Goal: Task Accomplishment & Management: Manage account settings

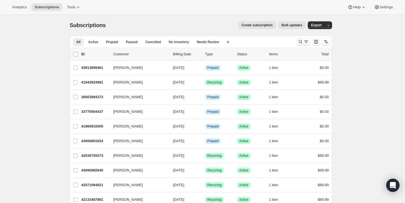
click at [303, 44] on icon "Search and filter results" at bounding box center [301, 42] width 6 height 6
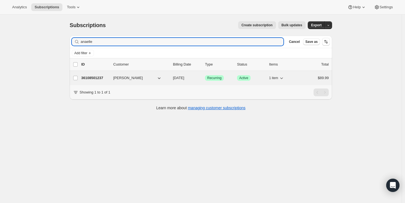
type input "anaelle"
click at [103, 78] on p "36108501237" at bounding box center [95, 78] width 28 height 6
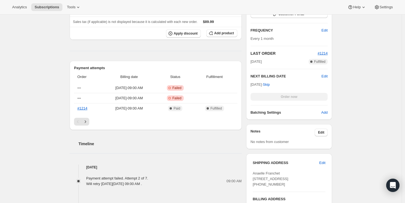
scroll to position [139, 0]
click at [88, 120] on icon "Next" at bounding box center [86, 121] width 6 height 6
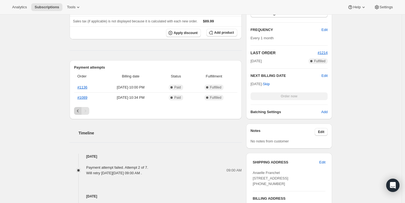
click at [80, 111] on icon "Previous" at bounding box center [78, 111] width 6 height 6
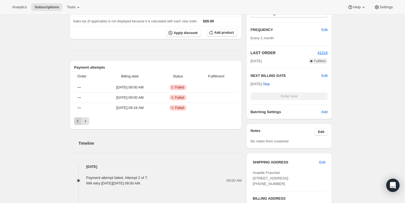
click at [79, 122] on icon "Previous" at bounding box center [78, 121] width 6 height 6
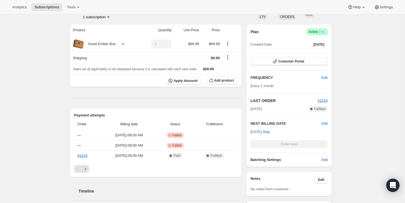
scroll to position [57, 0]
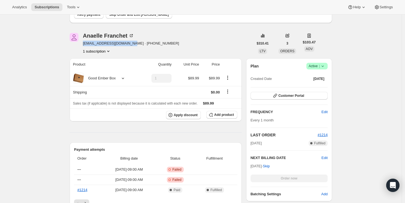
drag, startPoint x: 85, startPoint y: 43, endPoint x: 131, endPoint y: 44, distance: 45.6
click at [131, 44] on span "[EMAIL_ADDRESS][DOMAIN_NAME] · [PHONE_NUMBER]" at bounding box center [131, 44] width 96 height 6
copy span "[EMAIL_ADDRESS][DOMAIN_NAME]"
click at [304, 95] on span "Customer Portal" at bounding box center [292, 95] width 26 height 4
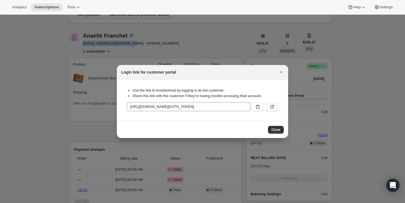
click at [275, 106] on button ":rcb:" at bounding box center [272, 106] width 12 height 9
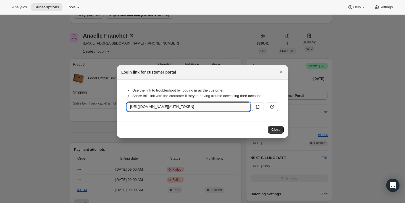
click at [228, 107] on input "[URL][DOMAIN_NAME][AUTH_TOKEN]" at bounding box center [189, 106] width 124 height 9
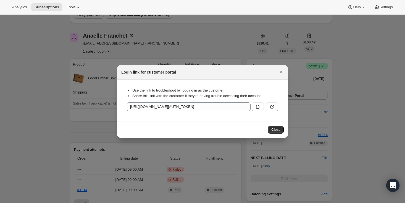
click at [264, 106] on div ":rcb:" at bounding box center [264, 105] width 29 height 11
click at [260, 107] on icon ":rcb:" at bounding box center [258, 107] width 6 height 6
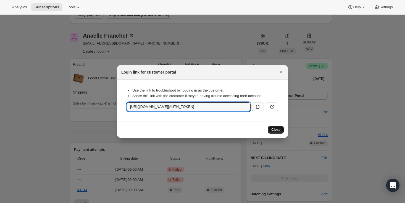
click at [275, 131] on span "Close" at bounding box center [276, 129] width 9 height 4
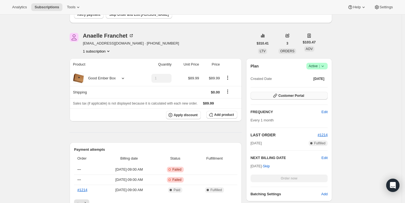
click at [301, 95] on span "Customer Portal" at bounding box center [292, 95] width 26 height 4
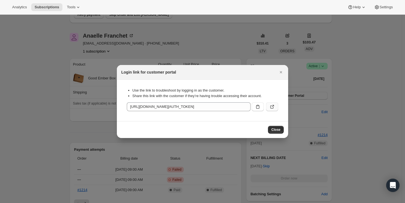
click at [270, 107] on icon ":rcb:" at bounding box center [273, 107] width 6 height 6
